Goal: Information Seeking & Learning: Learn about a topic

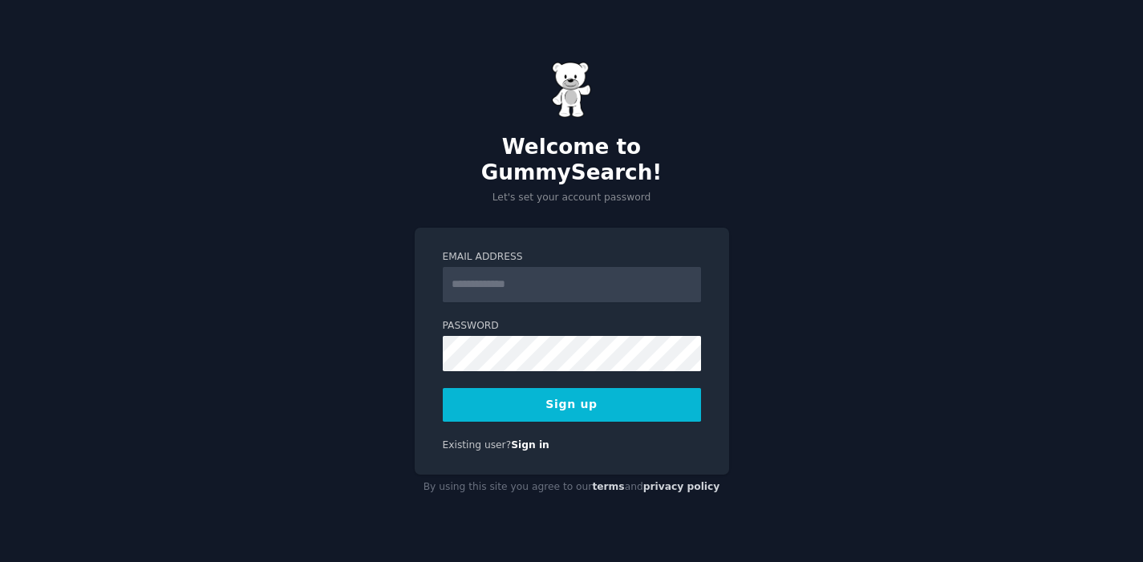
click at [574, 272] on input "Email Address" at bounding box center [572, 284] width 258 height 35
type input "**********"
click at [599, 395] on button "Sign up" at bounding box center [572, 405] width 258 height 34
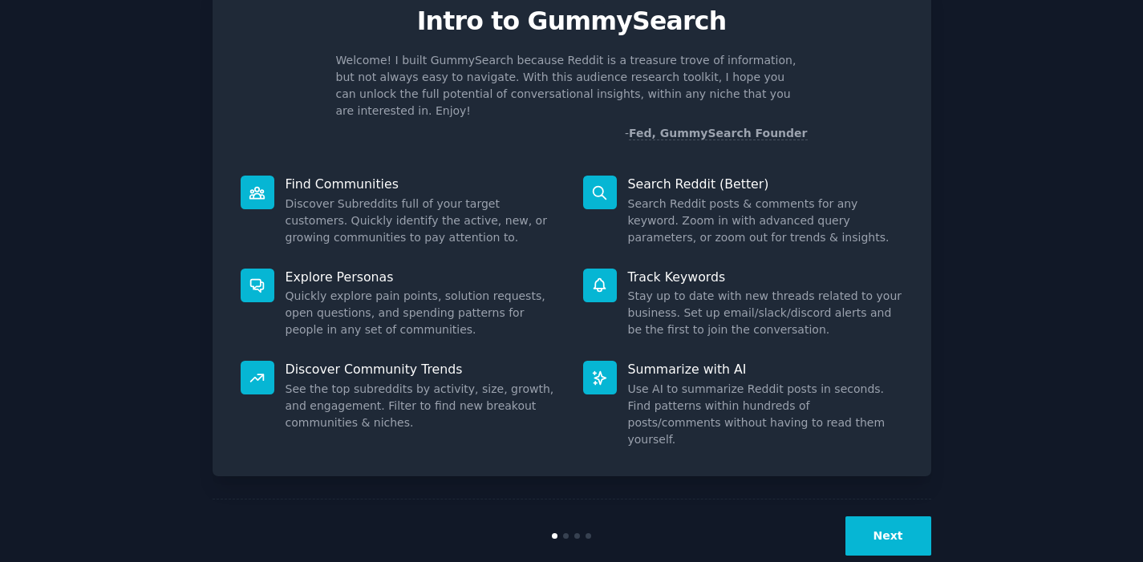
scroll to position [66, 0]
click at [871, 518] on button "Next" at bounding box center [889, 537] width 86 height 39
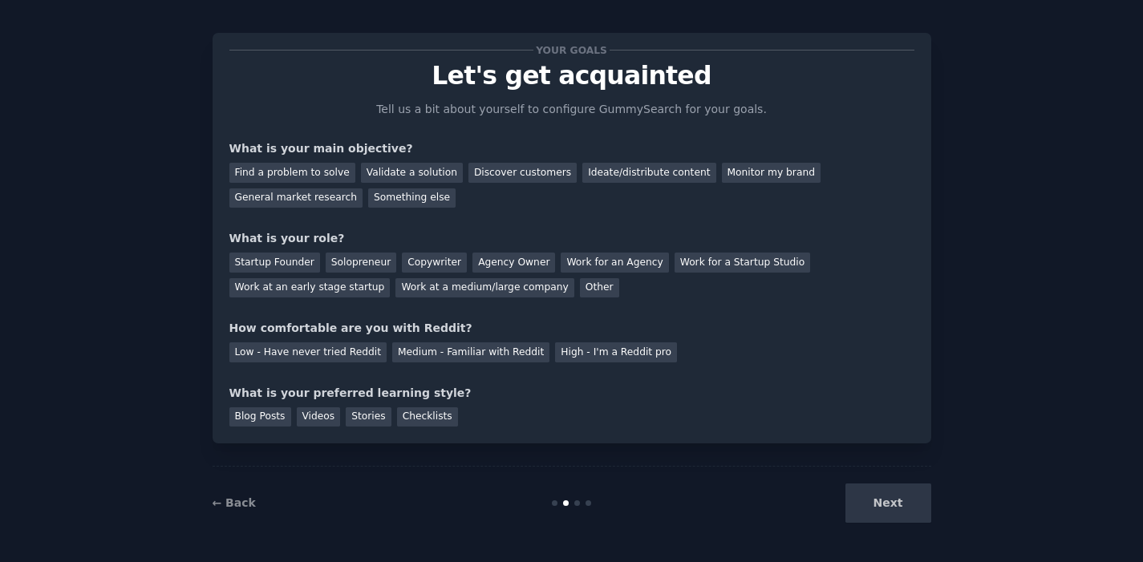
scroll to position [10, 0]
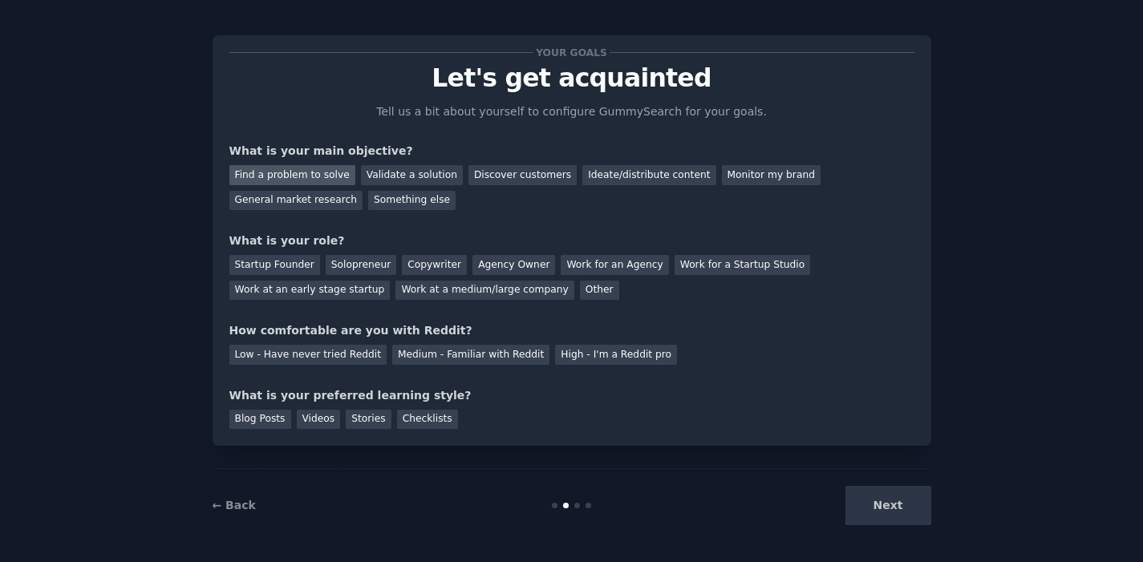
click at [279, 174] on div "Find a problem to solve" at bounding box center [292, 175] width 126 height 20
click at [286, 202] on div "General market research" at bounding box center [296, 201] width 134 height 20
click at [286, 168] on div "Find a problem to solve" at bounding box center [292, 175] width 126 height 20
click at [349, 263] on div "Solopreneur" at bounding box center [361, 265] width 71 height 20
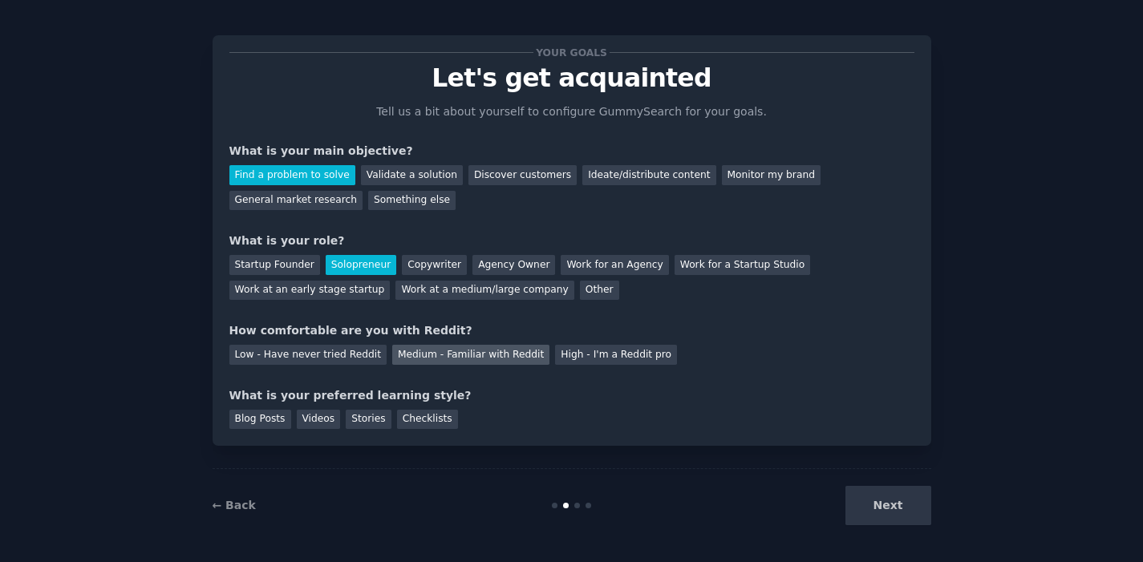
click at [417, 347] on div "Medium - Familiar with Reddit" at bounding box center [470, 355] width 157 height 20
click at [258, 416] on div "Blog Posts" at bounding box center [260, 420] width 62 height 20
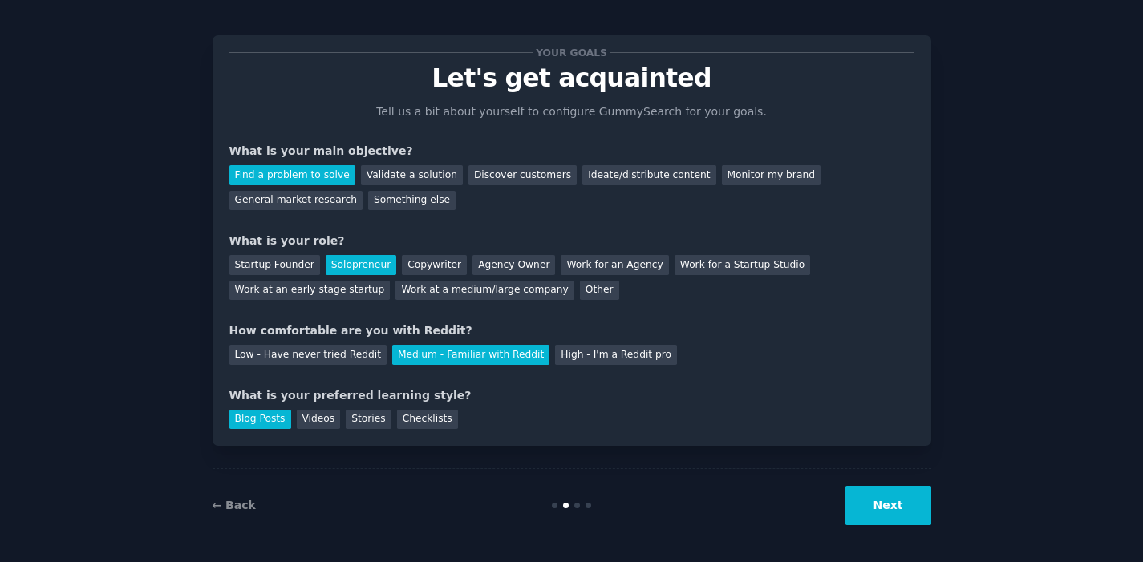
click at [872, 514] on button "Next" at bounding box center [889, 505] width 86 height 39
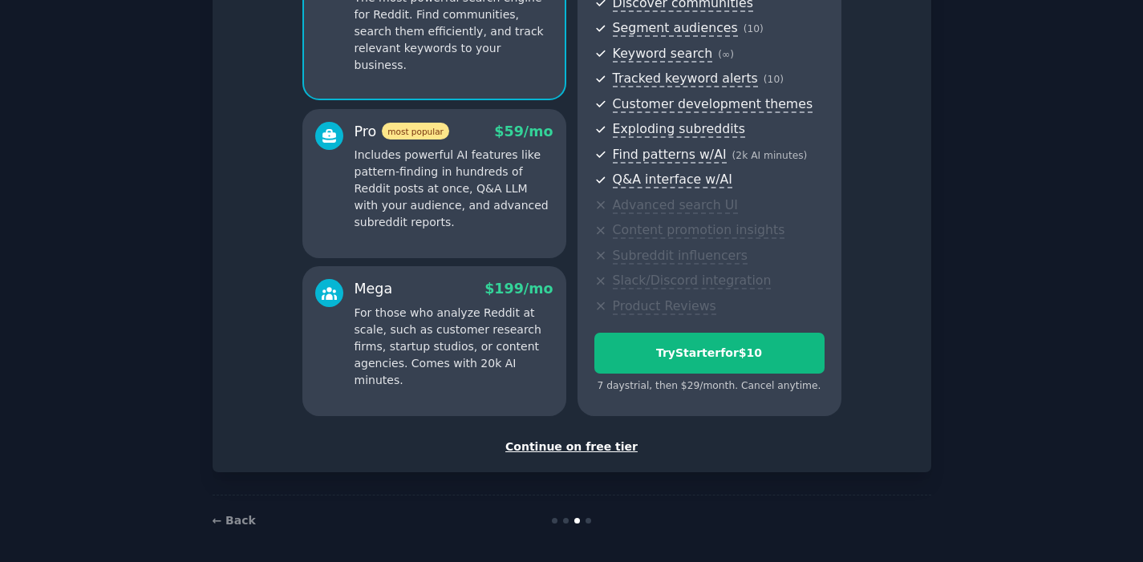
click at [565, 440] on div "Continue on free tier" at bounding box center [571, 447] width 685 height 17
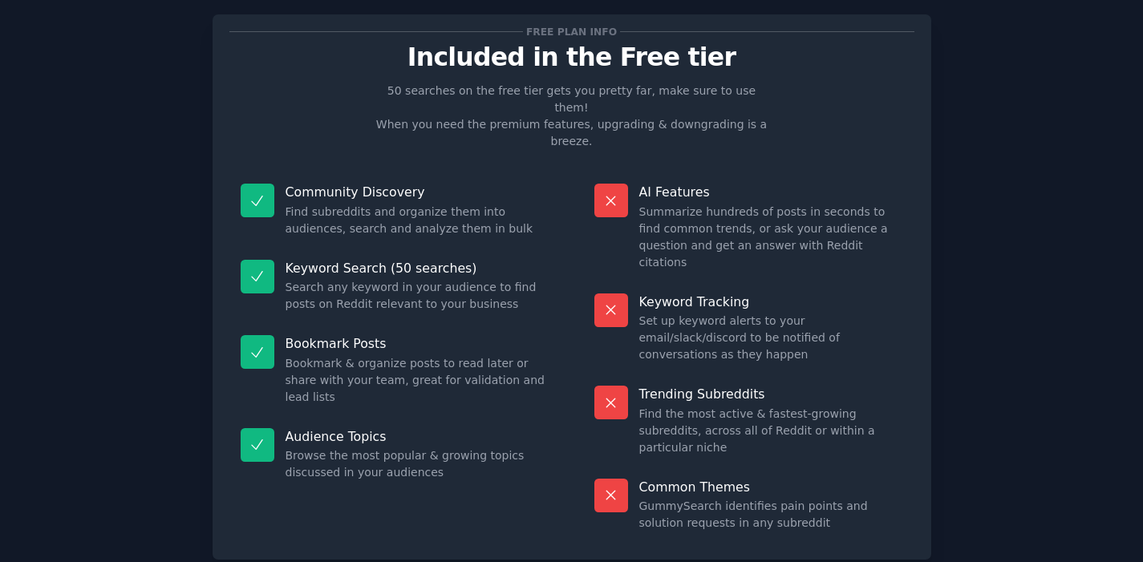
scroll to position [27, 0]
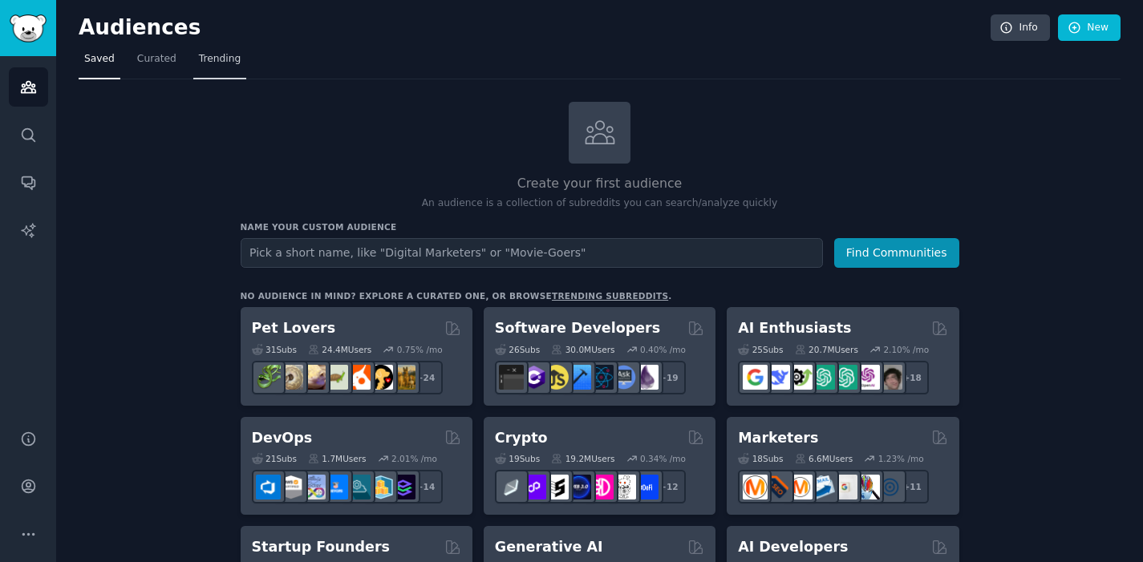
click at [217, 59] on span "Trending" at bounding box center [220, 59] width 42 height 14
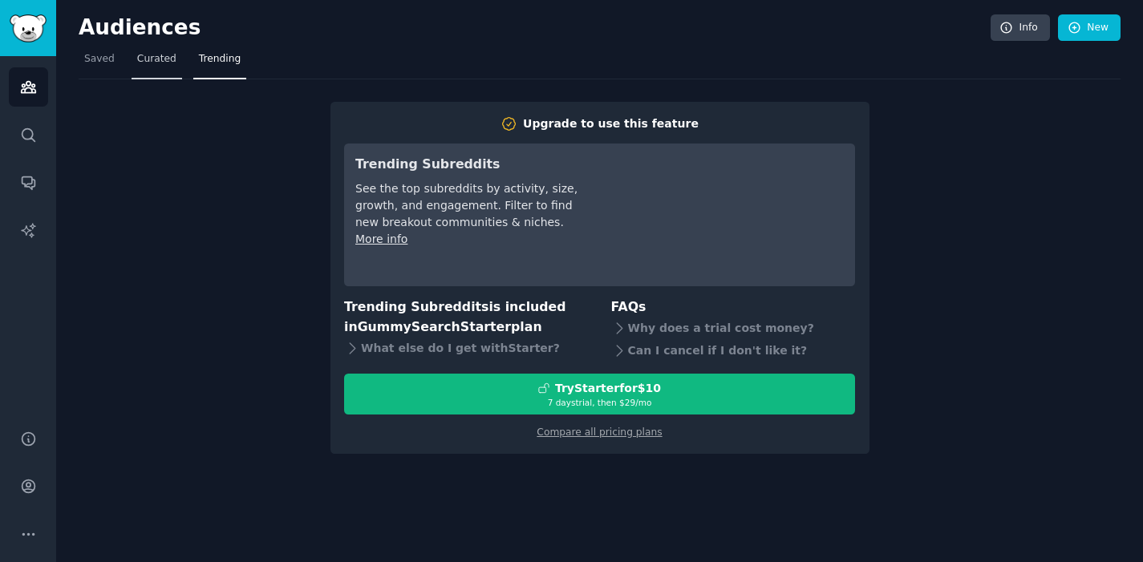
click at [161, 58] on span "Curated" at bounding box center [156, 59] width 39 height 14
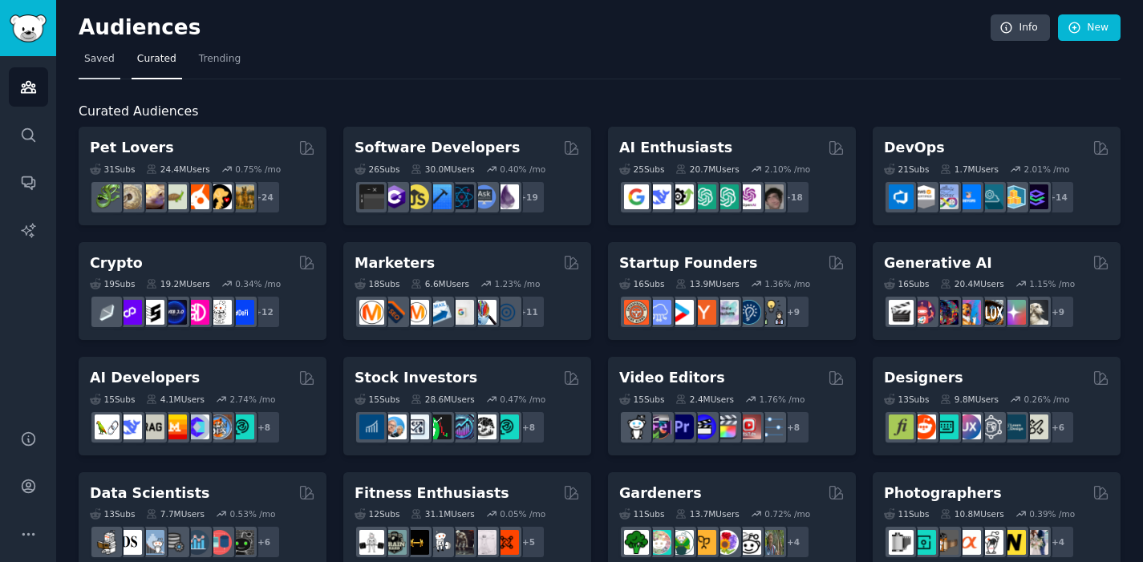
click at [91, 55] on span "Saved" at bounding box center [99, 59] width 30 height 14
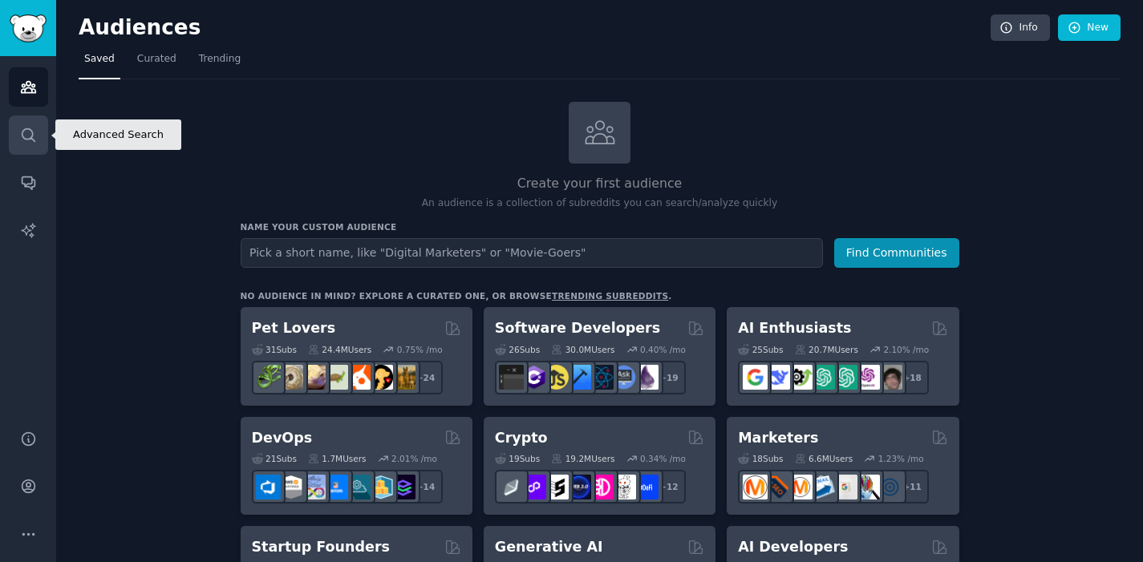
click at [35, 130] on icon "Sidebar" at bounding box center [28, 135] width 17 height 17
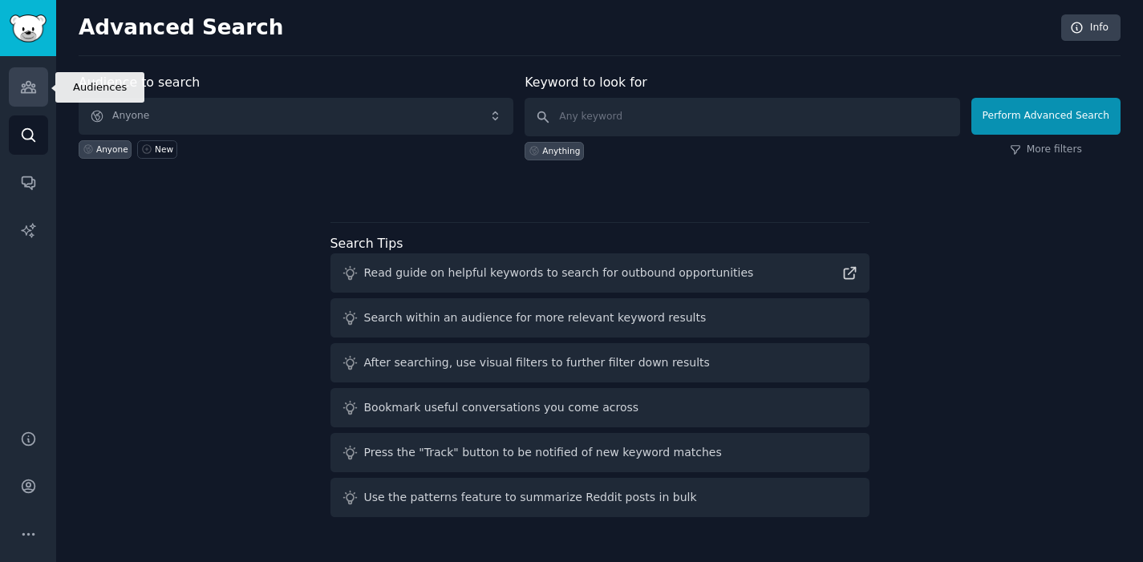
click at [24, 75] on link "Audiences" at bounding box center [28, 86] width 39 height 39
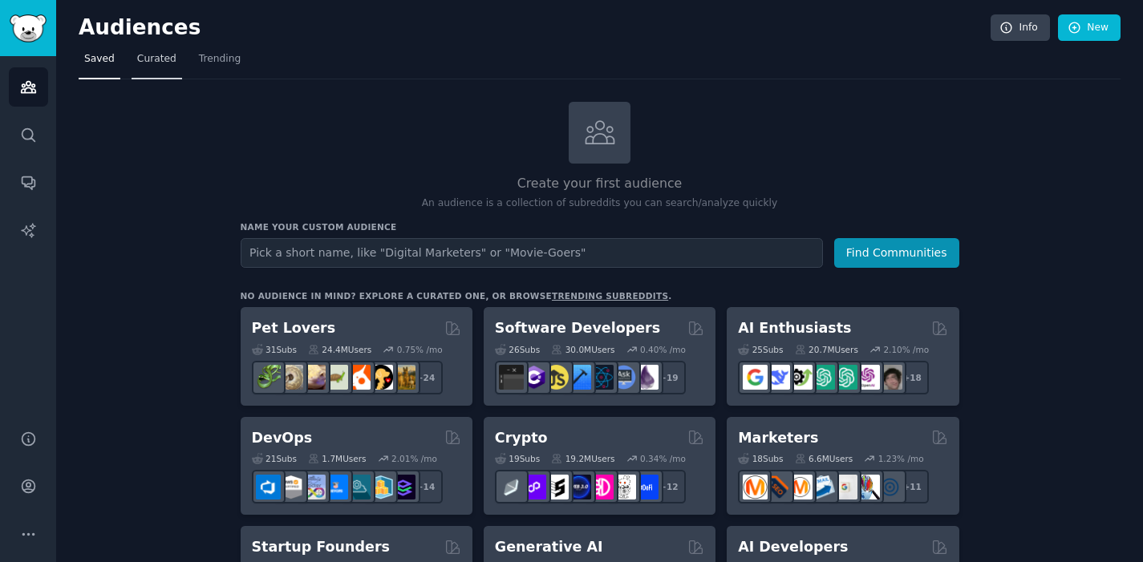
click at [161, 60] on span "Curated" at bounding box center [156, 59] width 39 height 14
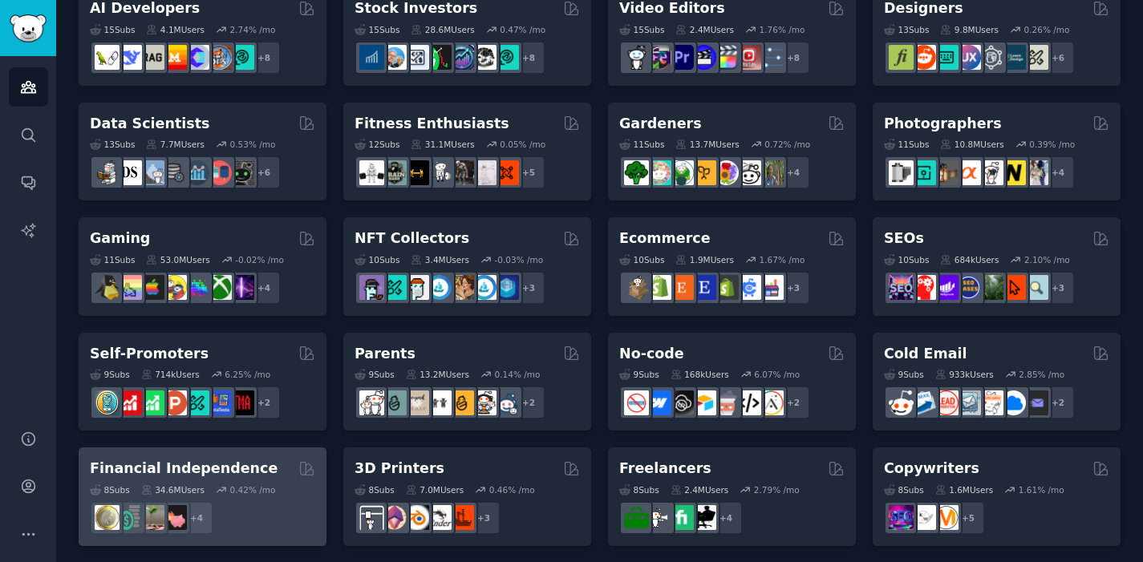
scroll to position [362, 0]
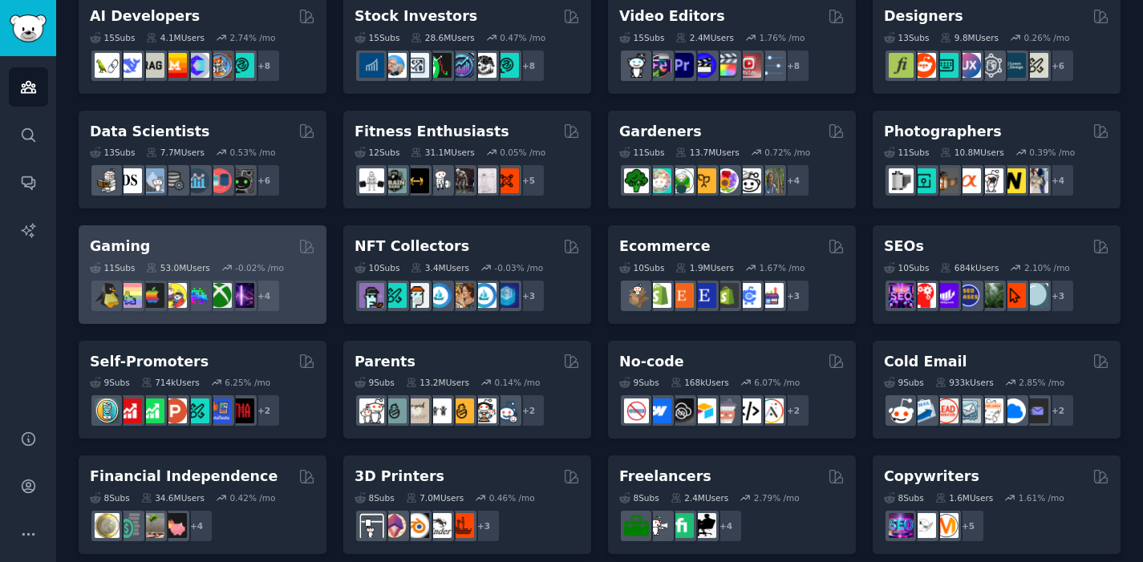
click at [235, 238] on div "Gaming" at bounding box center [202, 247] width 225 height 20
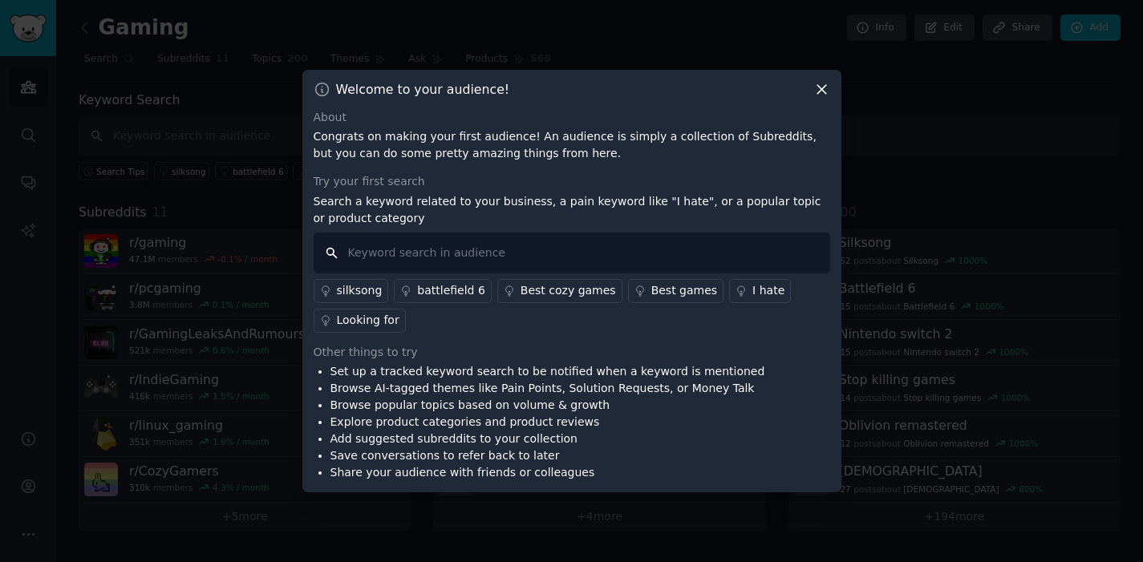
click at [549, 259] on input "text" at bounding box center [572, 253] width 517 height 41
type input "I wish"
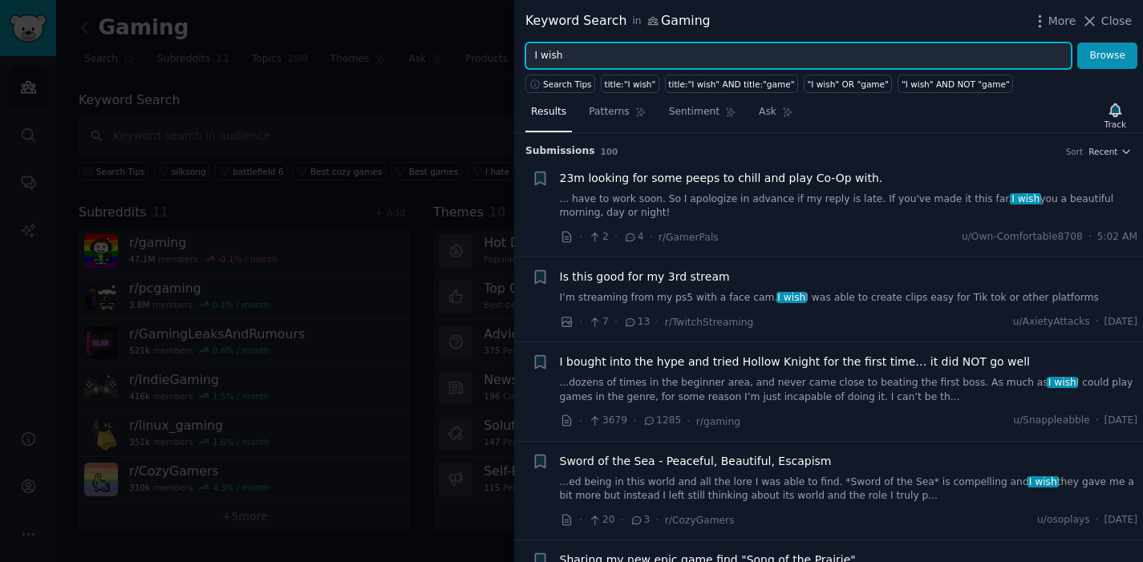
click at [884, 55] on input "I wish" at bounding box center [799, 56] width 546 height 27
click at [736, 46] on input "I wish" at bounding box center [799, 56] width 546 height 27
type input "A"
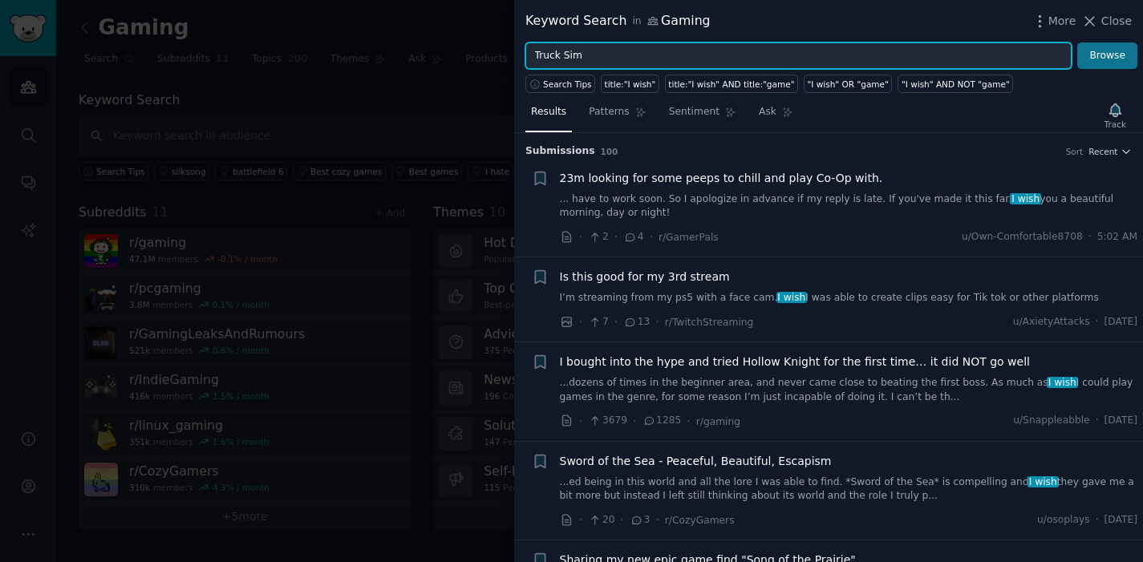
type input "Truck Sim"
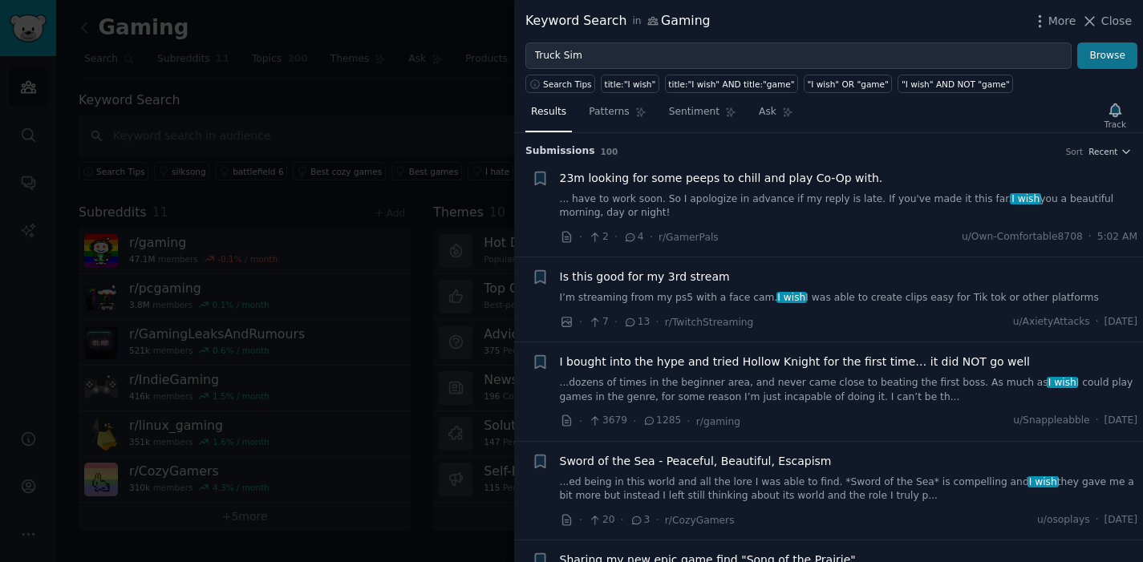
click at [1098, 54] on button "Browse" at bounding box center [1108, 56] width 60 height 27
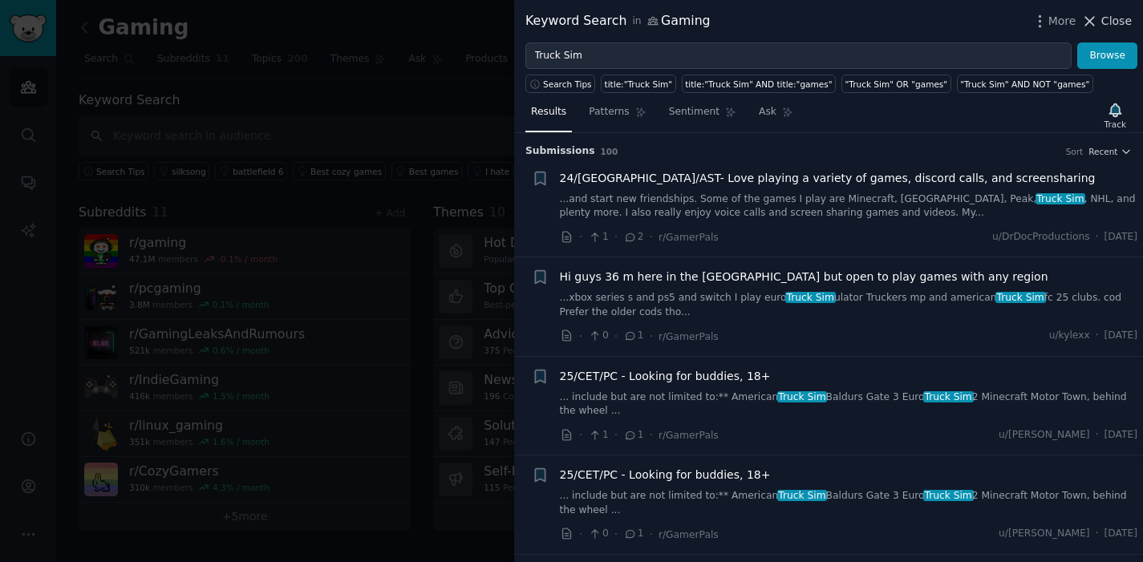
click at [1111, 20] on span "Close" at bounding box center [1117, 21] width 30 height 17
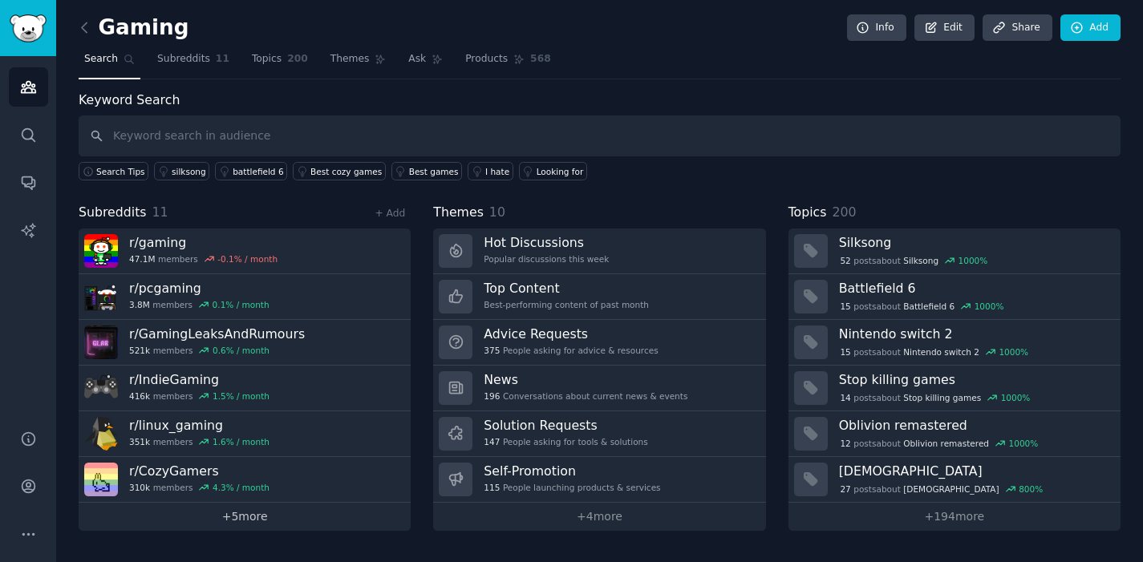
click at [294, 516] on link "+ 5 more" at bounding box center [245, 517] width 332 height 28
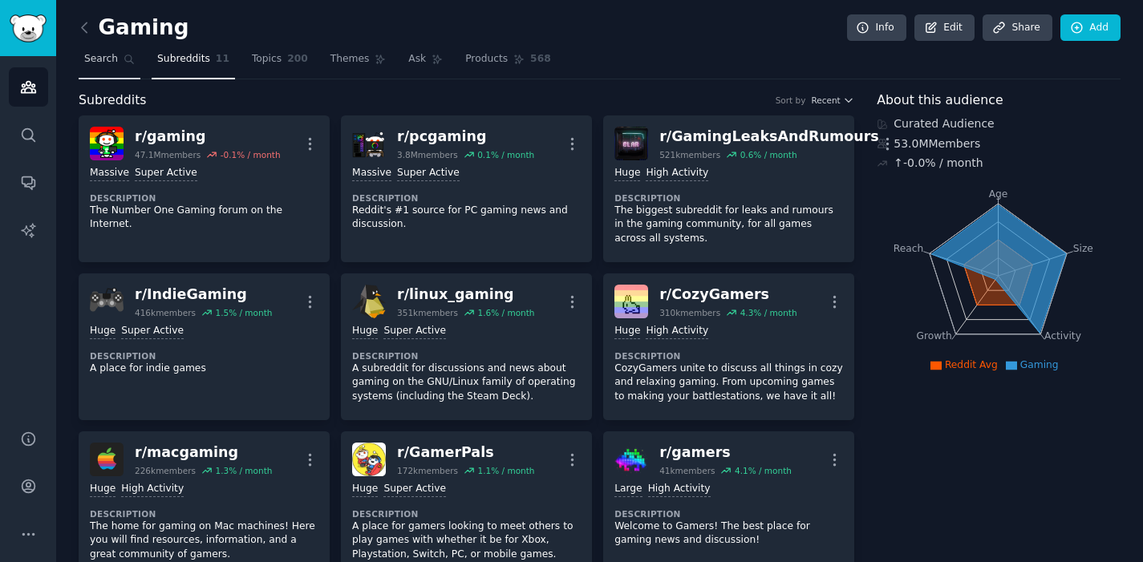
click at [119, 63] on link "Search" at bounding box center [110, 63] width 62 height 33
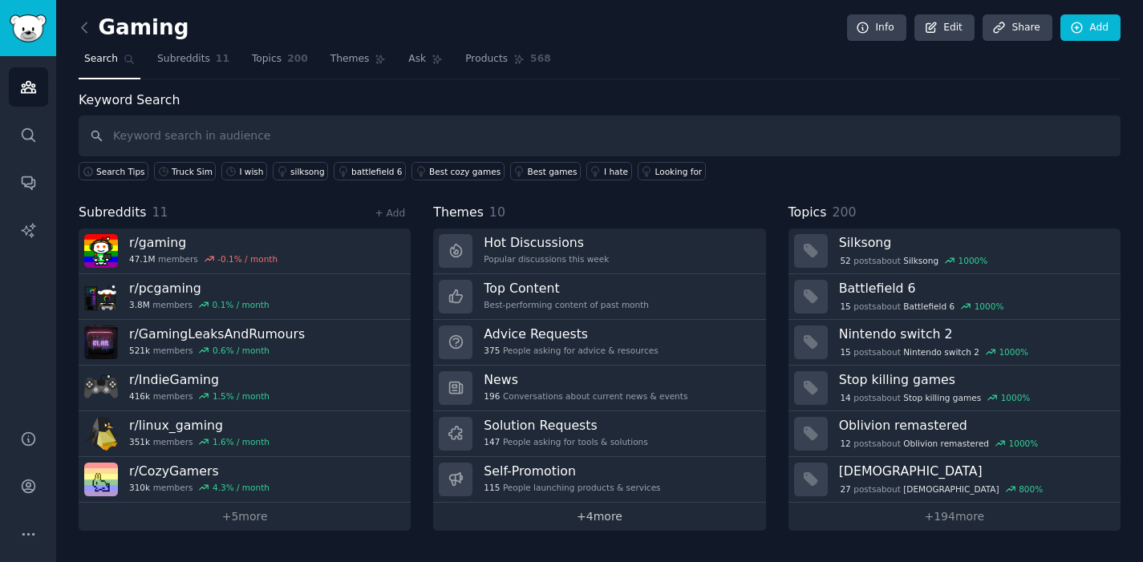
click at [634, 511] on link "+ 4 more" at bounding box center [599, 517] width 332 height 28
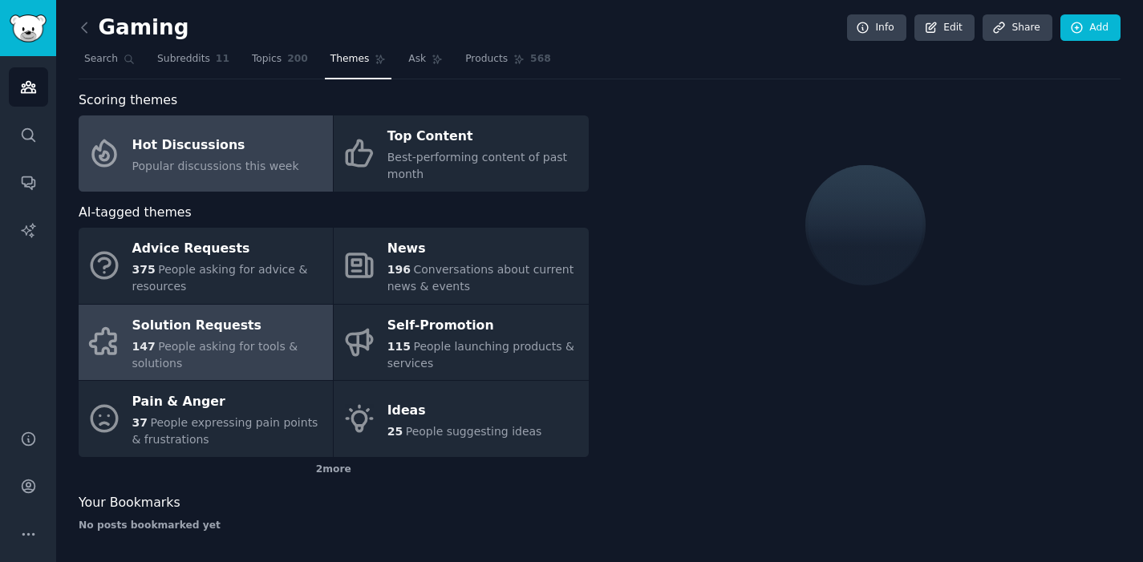
click at [295, 313] on div "Solution Requests" at bounding box center [228, 326] width 193 height 26
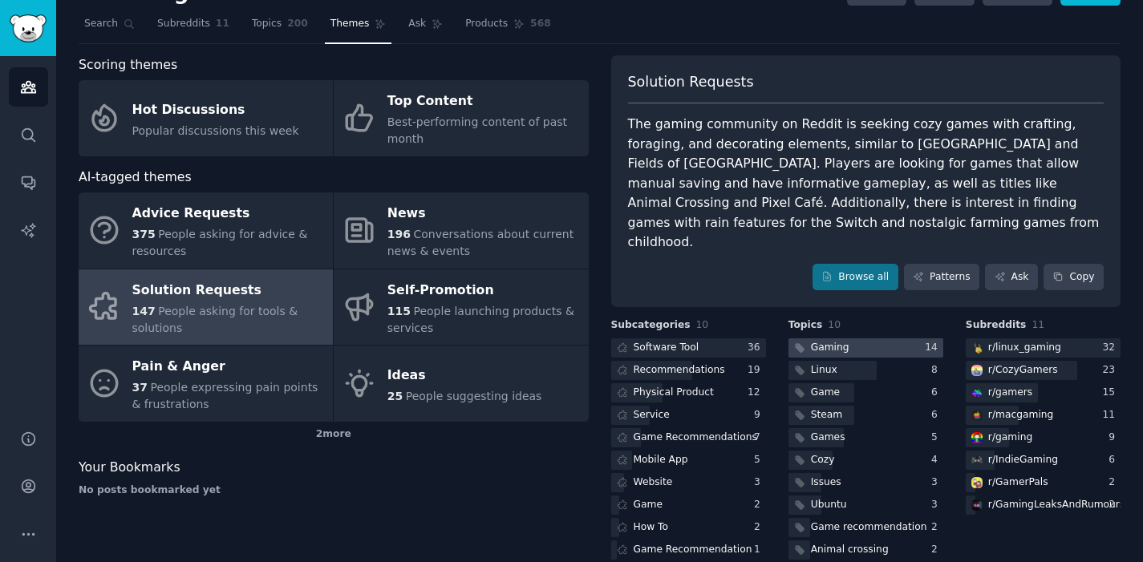
scroll to position [35, 0]
click at [643, 387] on div "Physical Product" at bounding box center [674, 394] width 80 height 14
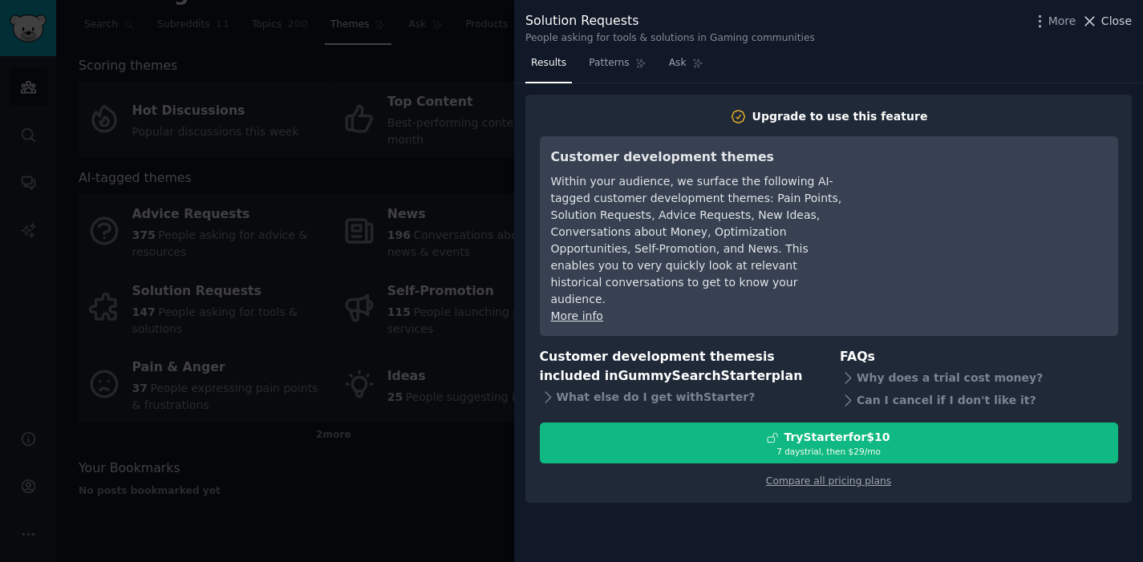
click at [1098, 22] on icon at bounding box center [1090, 21] width 17 height 17
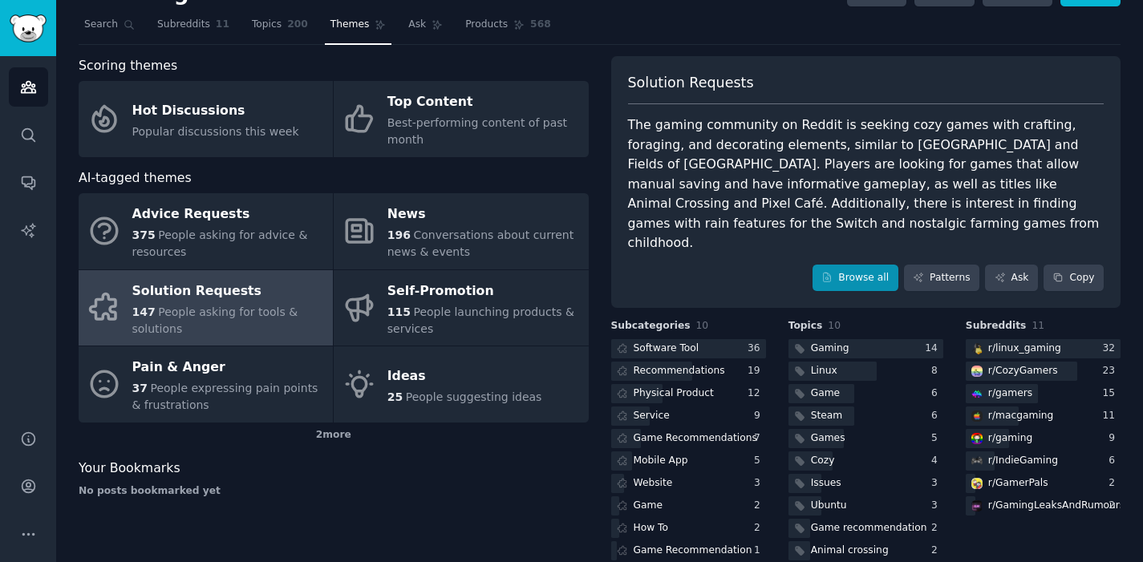
click at [851, 265] on link "Browse all" at bounding box center [856, 278] width 86 height 27
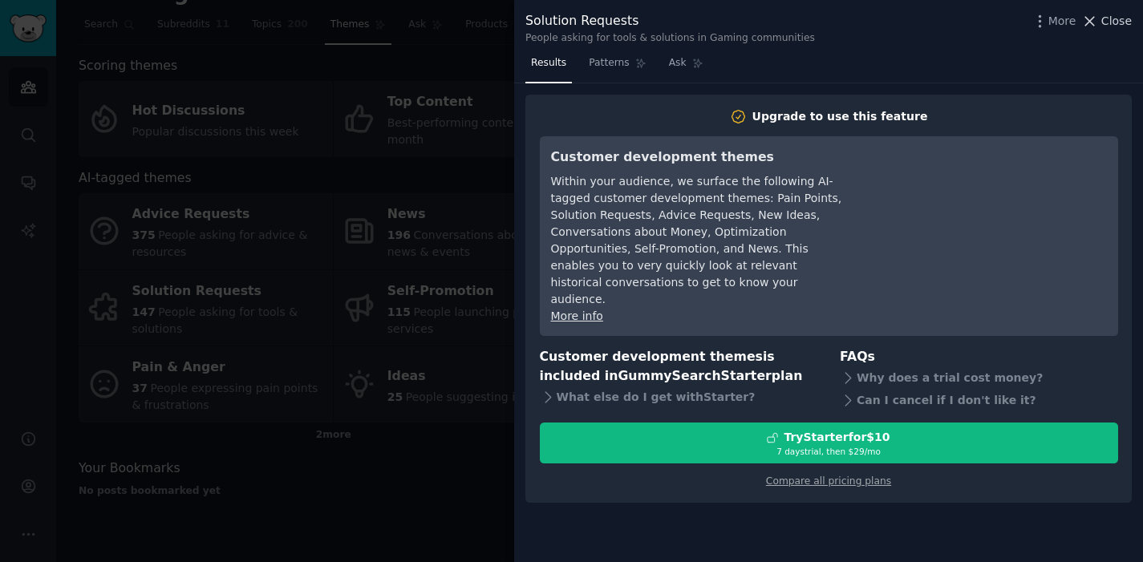
click at [1098, 16] on icon at bounding box center [1090, 21] width 17 height 17
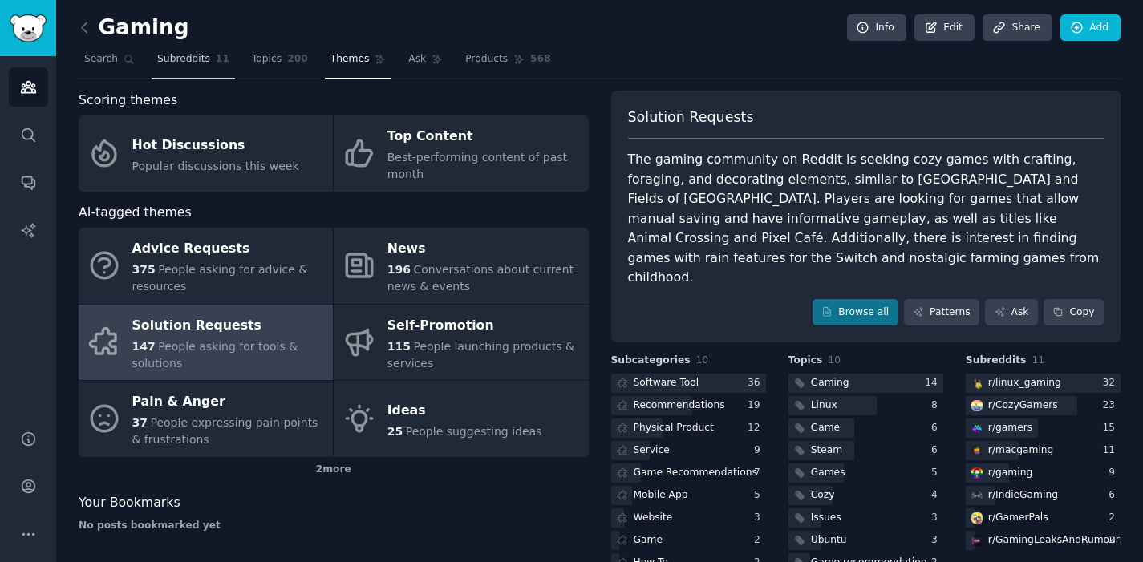
click at [214, 66] on link "Subreddits 11" at bounding box center [193, 63] width 83 height 33
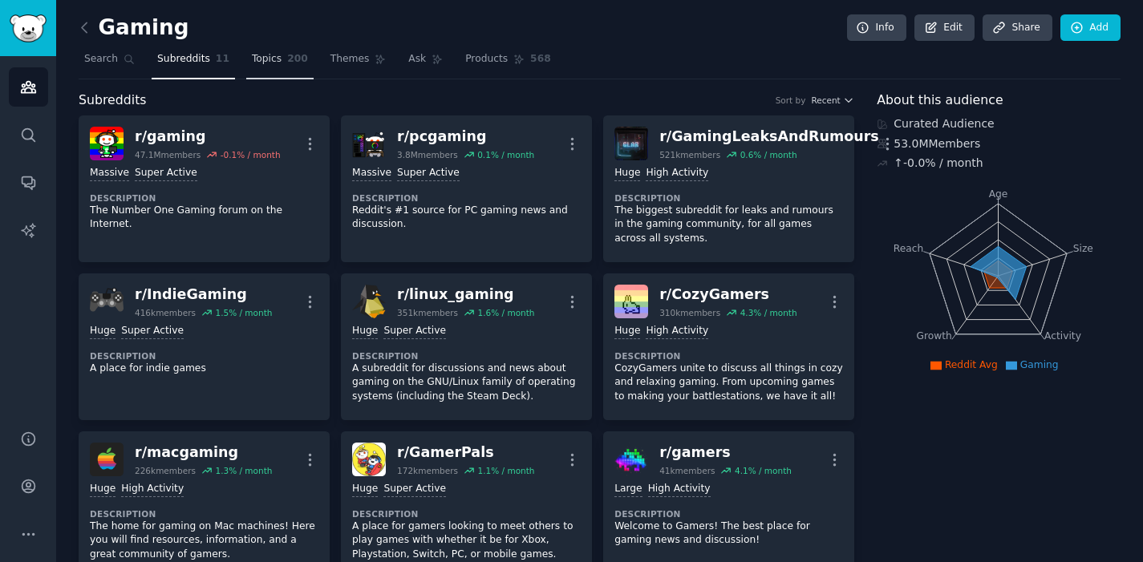
click at [279, 58] on link "Topics 200" at bounding box center [279, 63] width 67 height 33
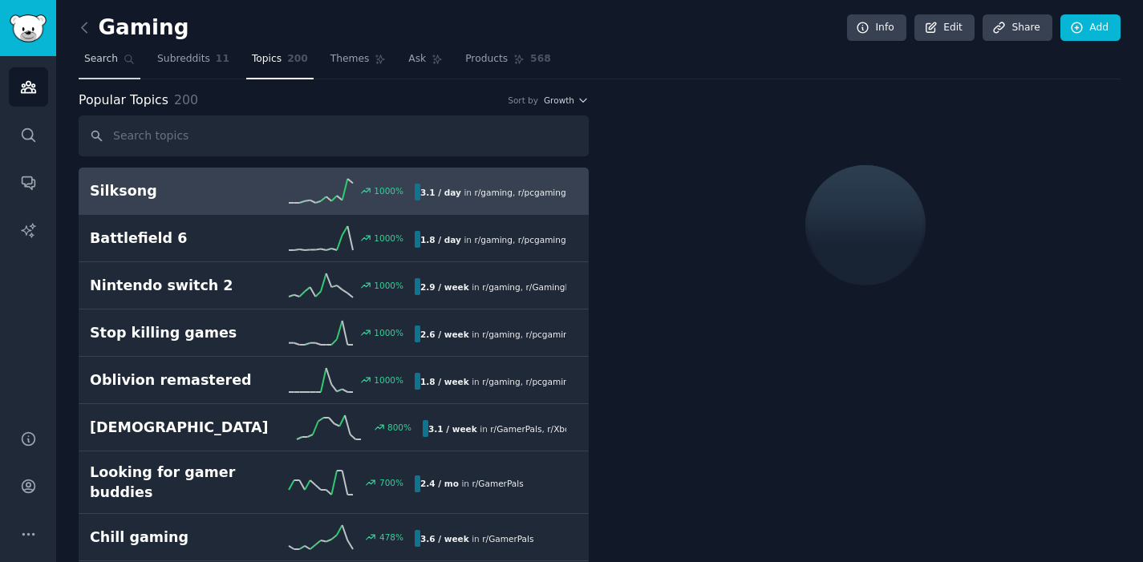
click at [120, 51] on link "Search" at bounding box center [110, 63] width 62 height 33
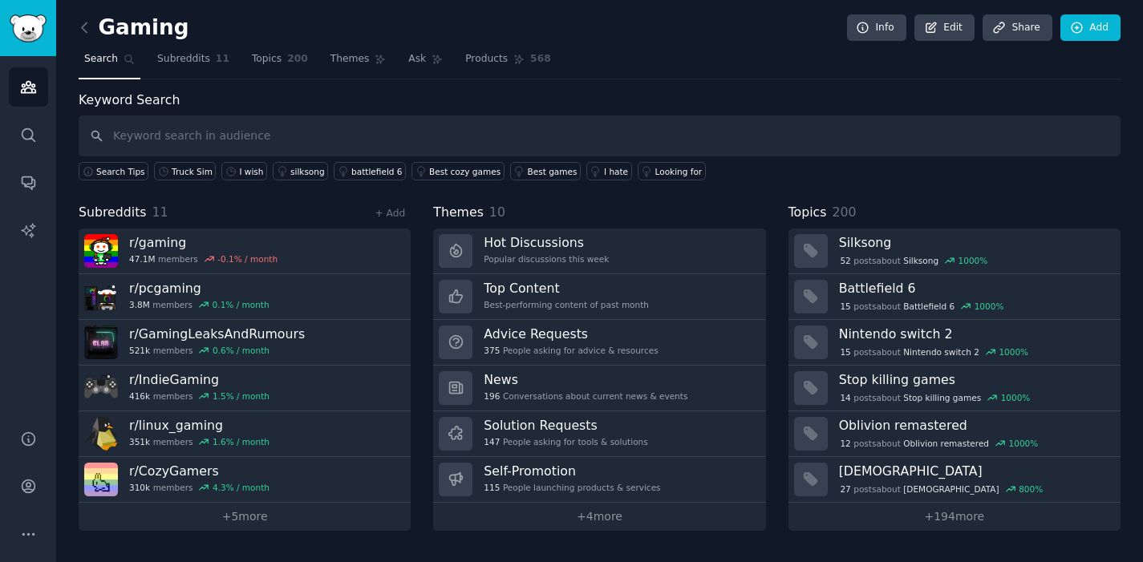
click at [404, 139] on input "text" at bounding box center [600, 136] width 1042 height 41
click at [604, 168] on div "I hate" at bounding box center [616, 171] width 24 height 11
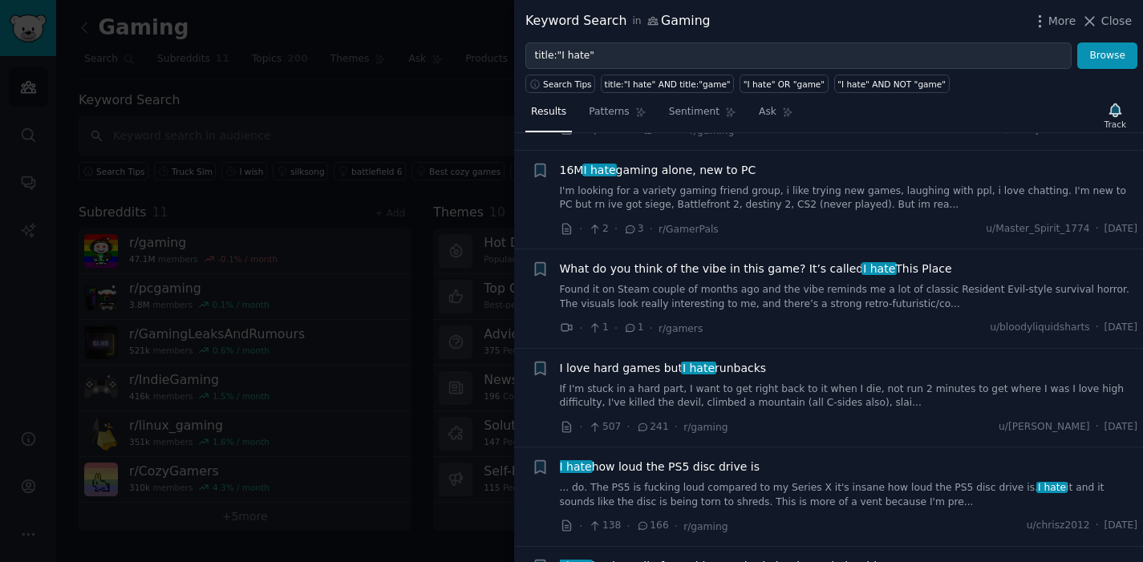
scroll to position [850, 0]
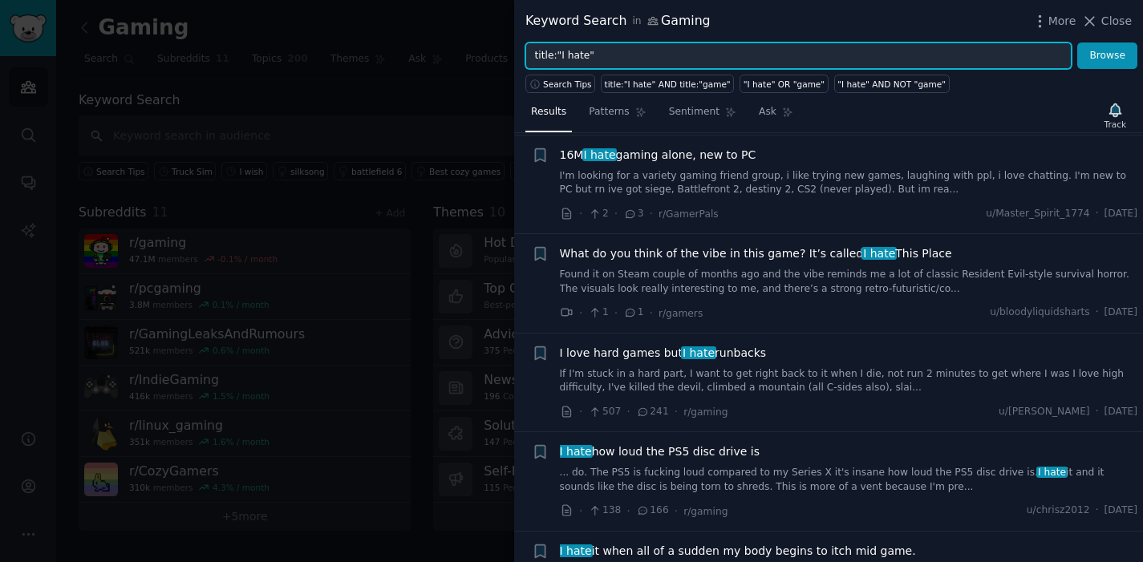
click at [744, 59] on input "title:"I hate"" at bounding box center [799, 56] width 546 height 27
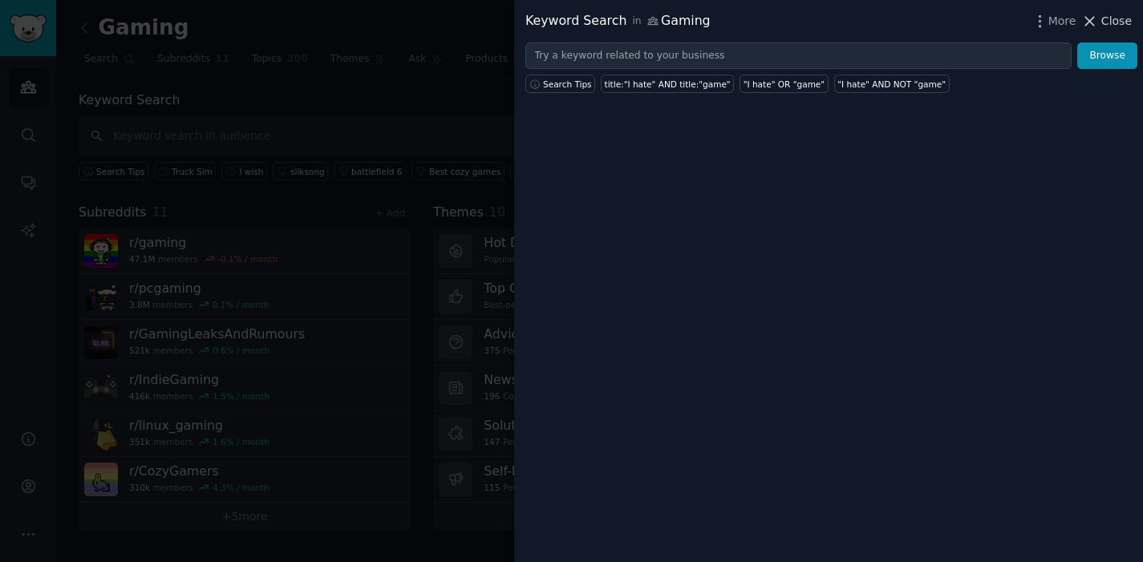
click at [1106, 21] on span "Close" at bounding box center [1117, 21] width 30 height 17
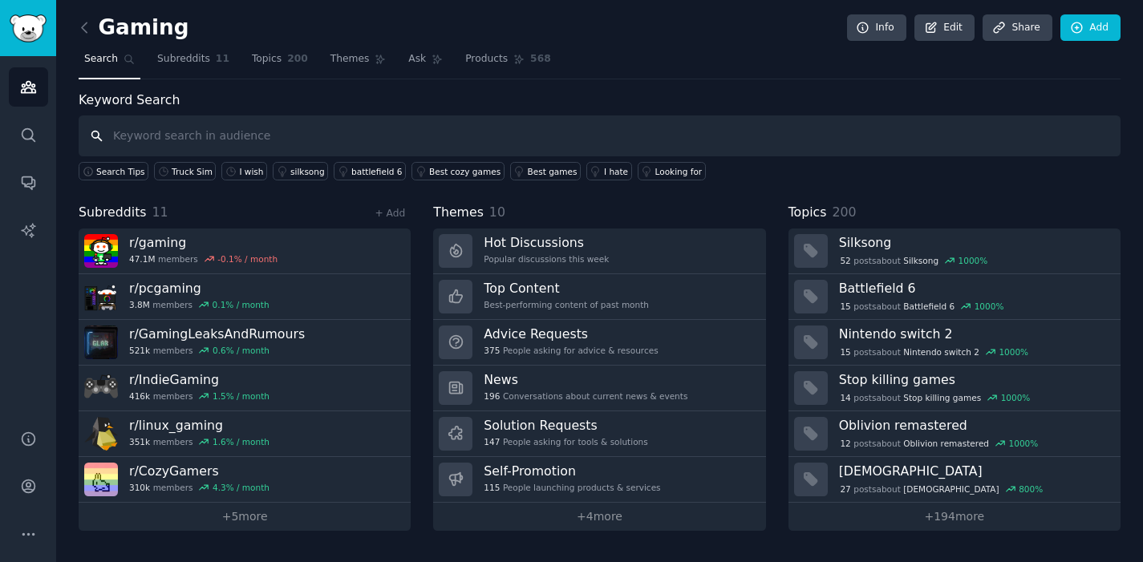
click at [446, 145] on input "text" at bounding box center [600, 136] width 1042 height 41
type input "3D print"
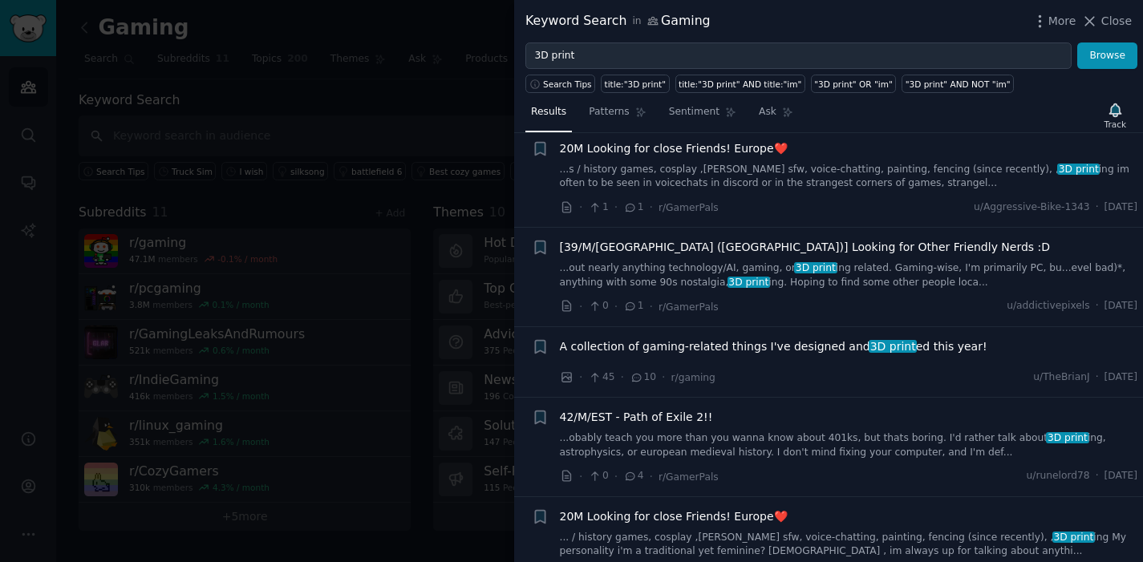
scroll to position [32, 0]
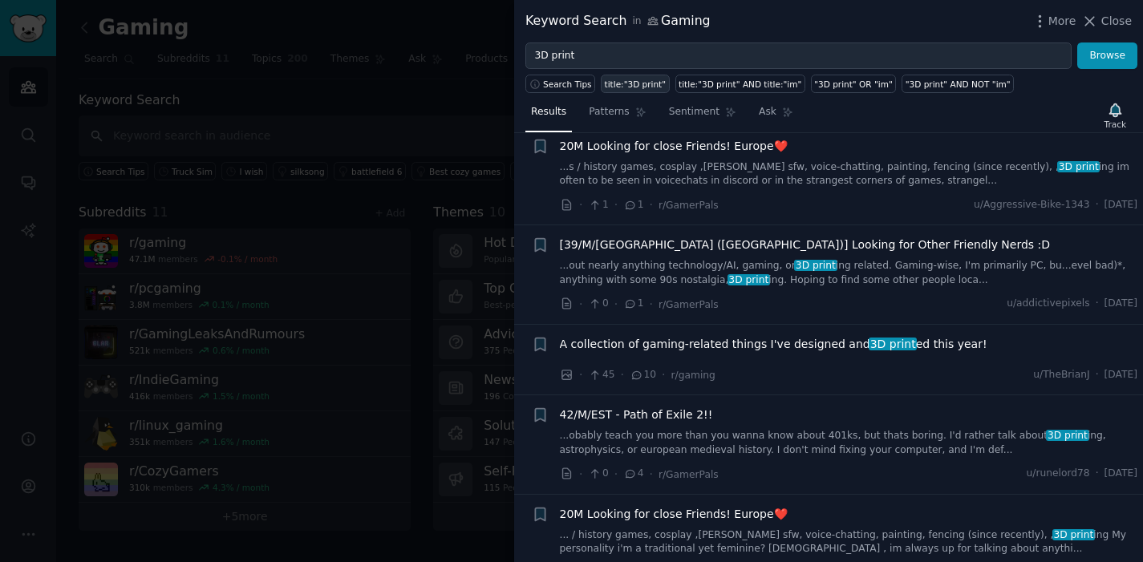
click at [628, 86] on div "title:"3D print"" at bounding box center [636, 84] width 62 height 11
type input "title:"3D print""
